Goal: Book appointment/travel/reservation

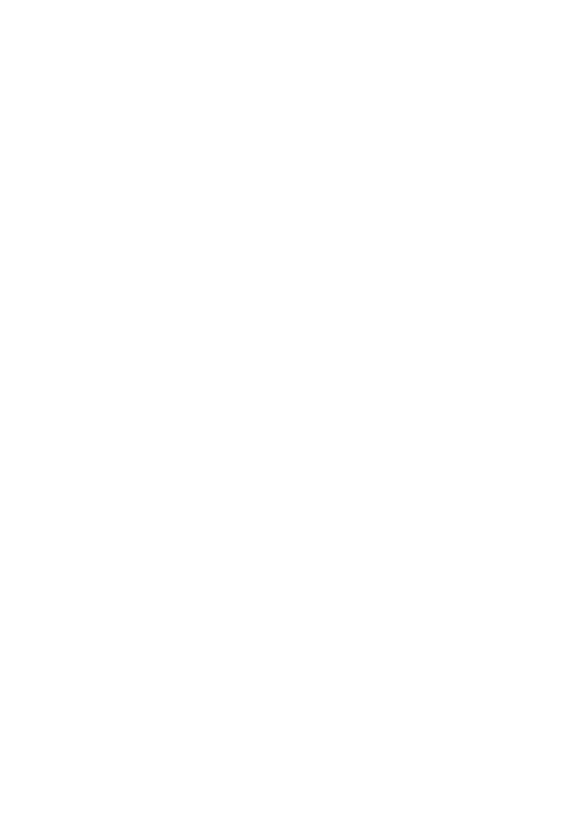
scroll to position [1438, 0]
click at [114, 49] on div "Newsletter * **** **** ******* ****** Anrede Vorname Nachname Link" at bounding box center [292, 415] width 585 height 831
click at [76, 493] on span "Anreise" at bounding box center [58, 488] width 52 height 9
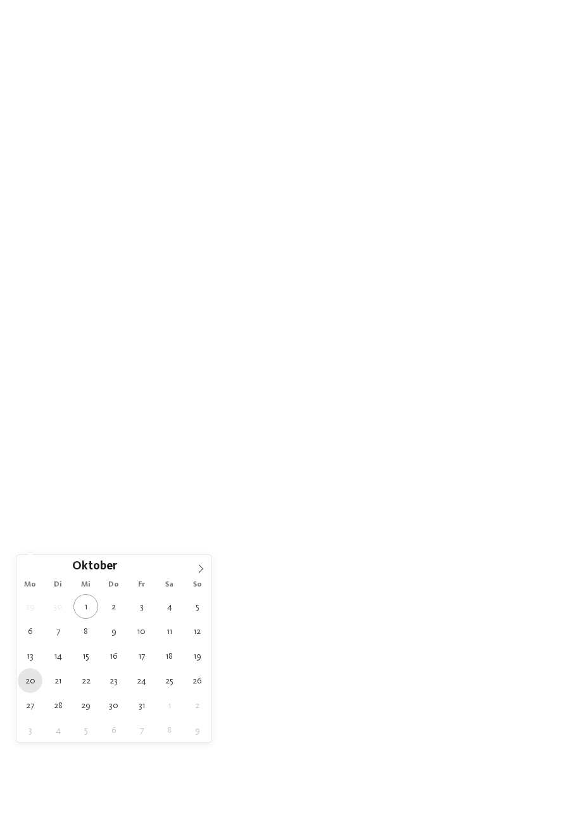
type div "20.10.2025"
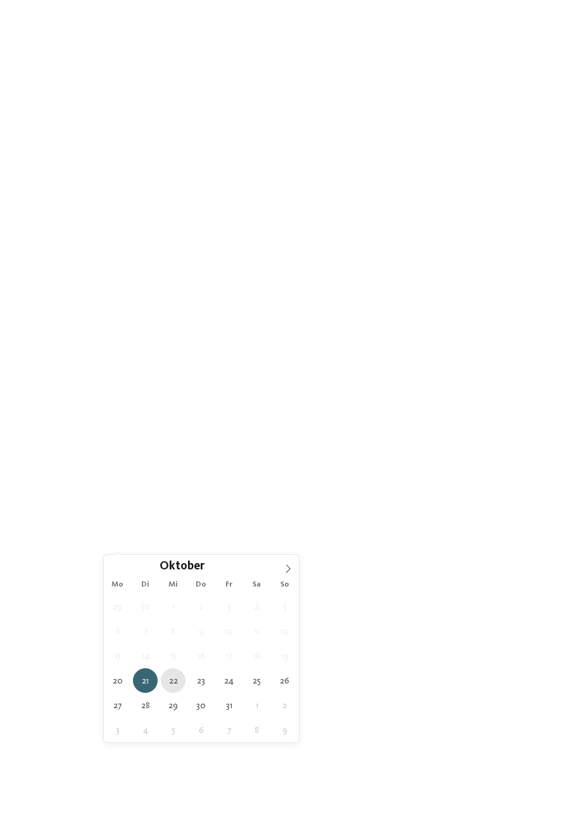
type div "22.10.2025"
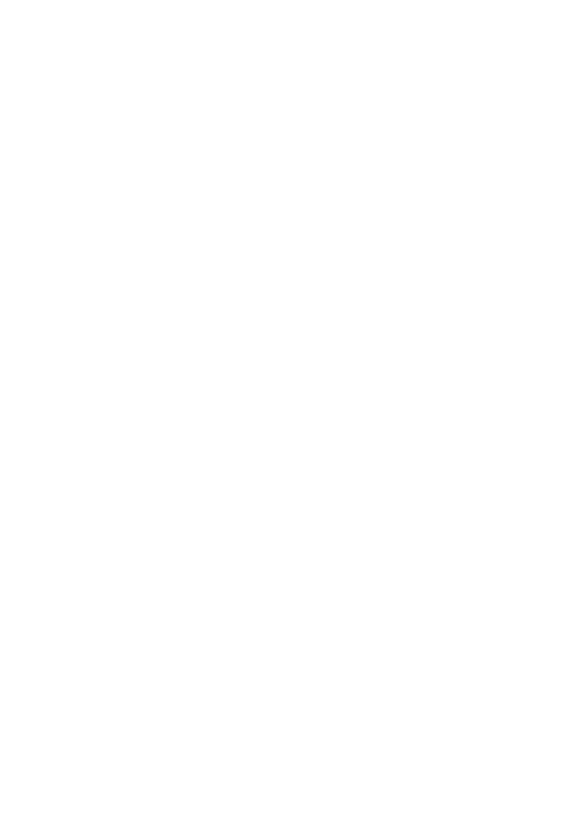
click at [523, 499] on link "Hotel finden" at bounding box center [527, 487] width 84 height 22
click at [65, 297] on h4 "Familienalm & Almchalets Taser Alm" at bounding box center [156, 302] width 236 height 16
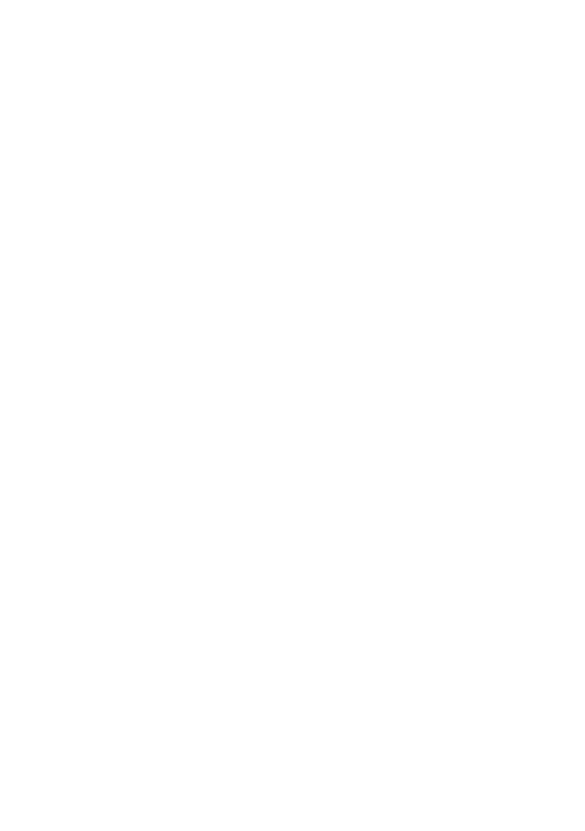
click at [424, 336] on h4 "Adventure Family Hotel Maria ****" at bounding box center [430, 336] width 236 height 16
click at [395, 433] on address "Meraner Land – Rabland/Partschins" at bounding box center [430, 428] width 236 height 11
click at [67, 298] on h4 "Familienresidence & Suiten Das Grafenstein ****ˢ" at bounding box center [156, 312] width 236 height 34
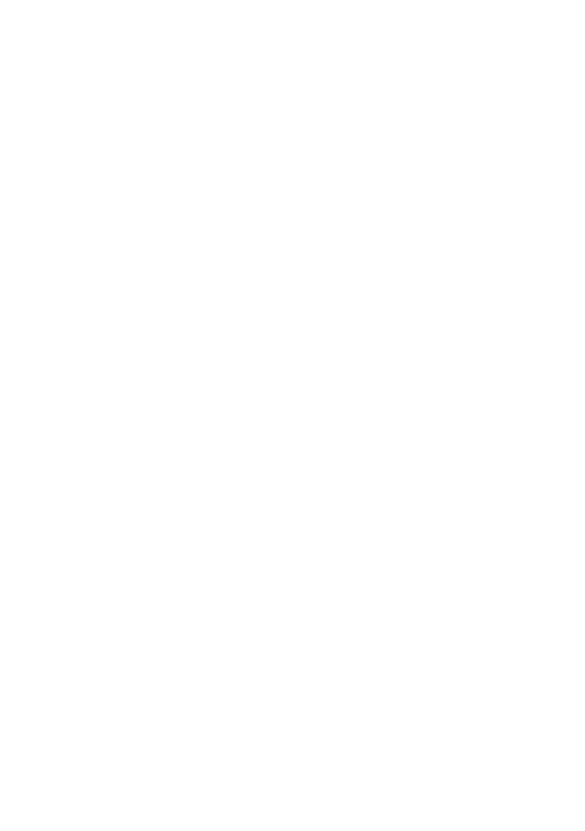
scroll to position [318, 0]
click at [70, 253] on h4 "TYROL Family Retreat" at bounding box center [156, 254] width 236 height 16
click at [51, 331] on span "www.taseralm.com" at bounding box center [80, 328] width 73 height 10
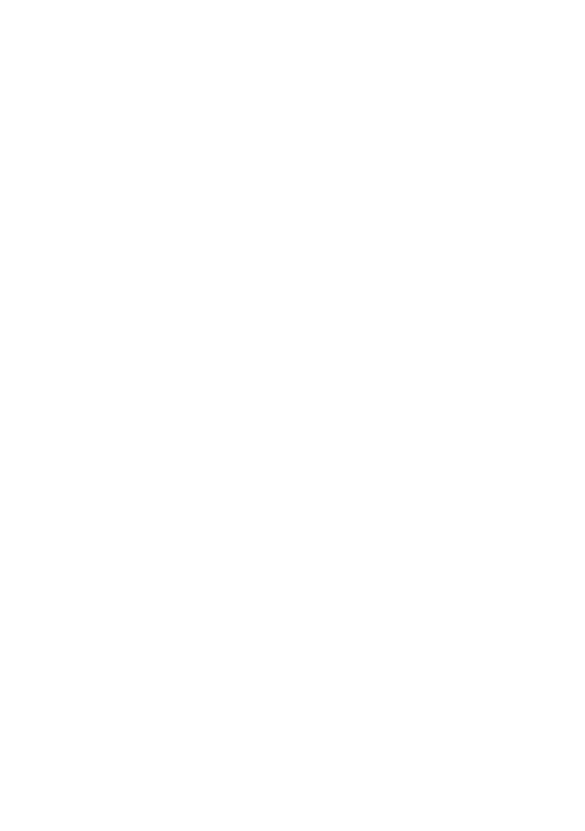
scroll to position [895, 0]
click at [61, 250] on span "www.heidi-edith.com" at bounding box center [80, 255] width 73 height 10
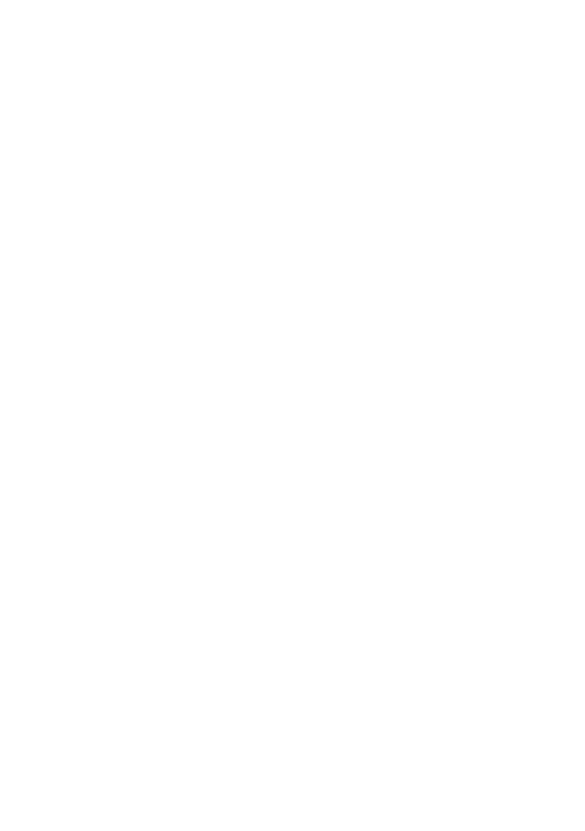
scroll to position [738, 0]
click at [69, 301] on span "www.grafenstein.it" at bounding box center [80, 302] width 73 height 10
click at [65, 210] on span "[DOMAIN_NAME]" at bounding box center [80, 210] width 73 height 10
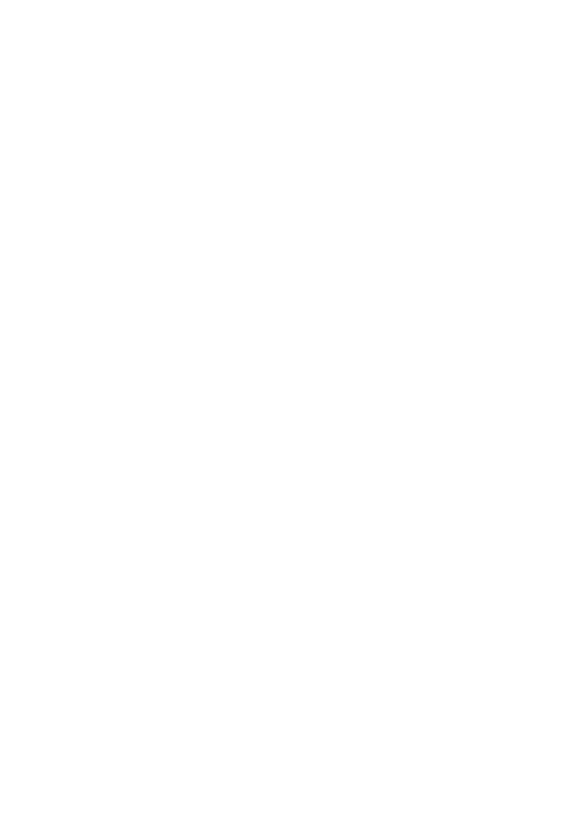
scroll to position [914, 0]
